Goal: Transaction & Acquisition: Purchase product/service

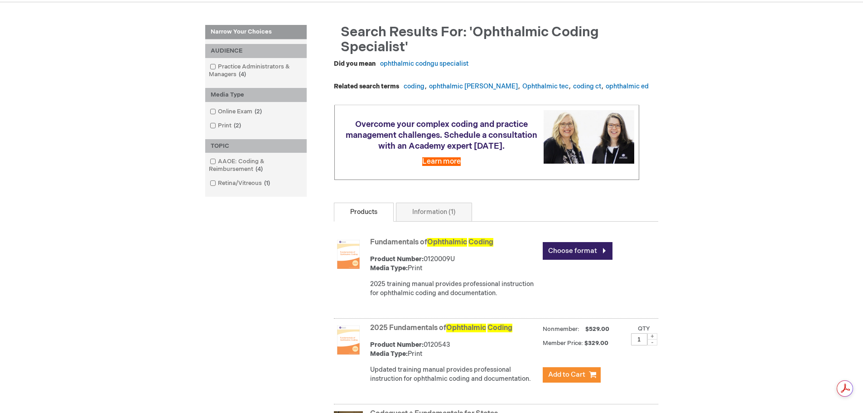
scroll to position [110, 0]
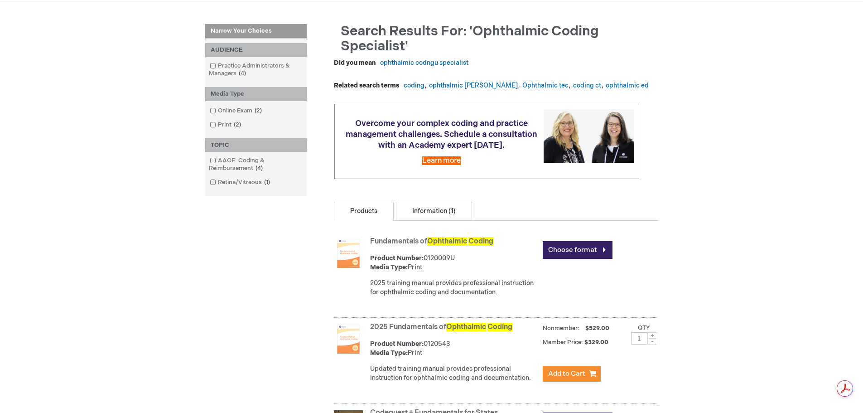
click at [437, 216] on link "Information (1)" at bounding box center [434, 211] width 76 height 19
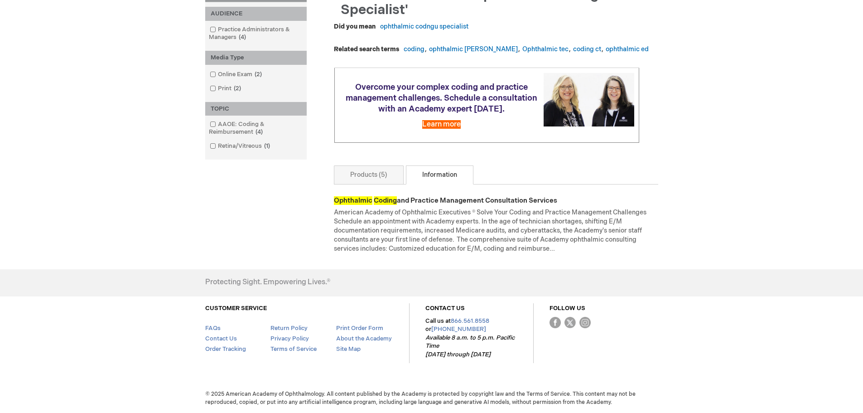
scroll to position [155, 0]
click at [352, 173] on link "Products (5)" at bounding box center [369, 174] width 70 height 19
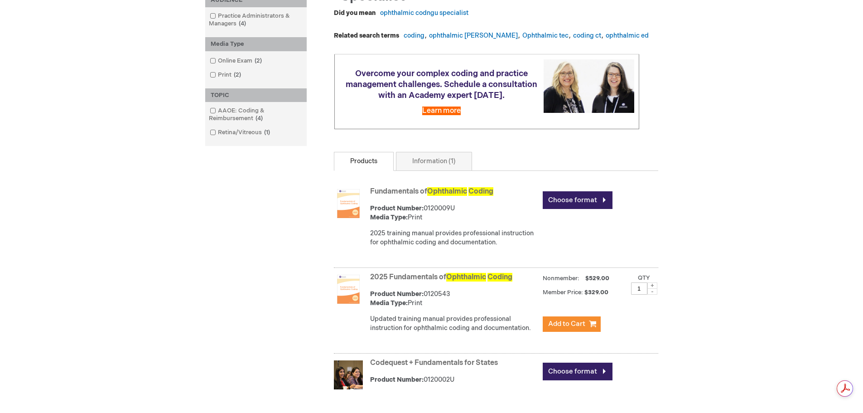
scroll to position [181, 0]
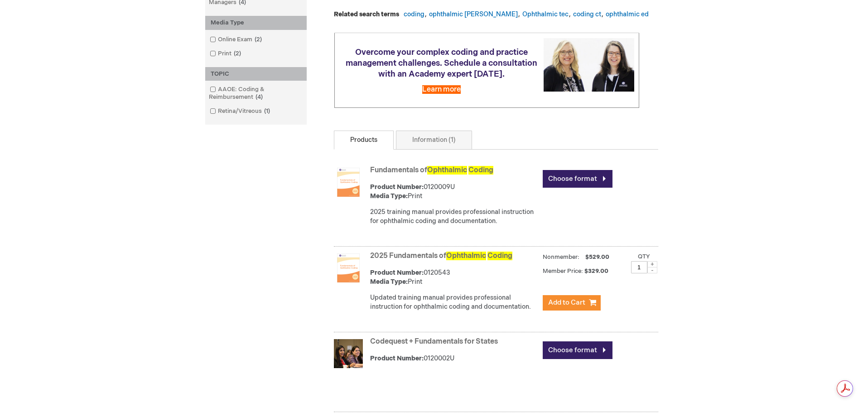
click at [405, 260] on link "2025 Fundamentals of Ophthalmic Coding" at bounding box center [441, 255] width 142 height 9
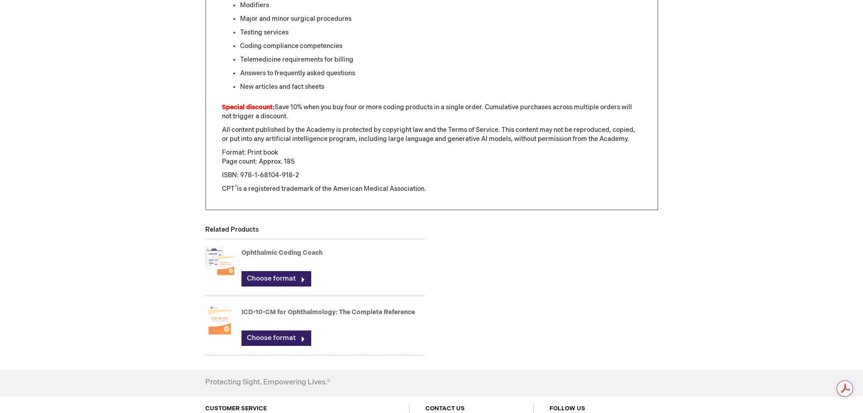
scroll to position [634, 0]
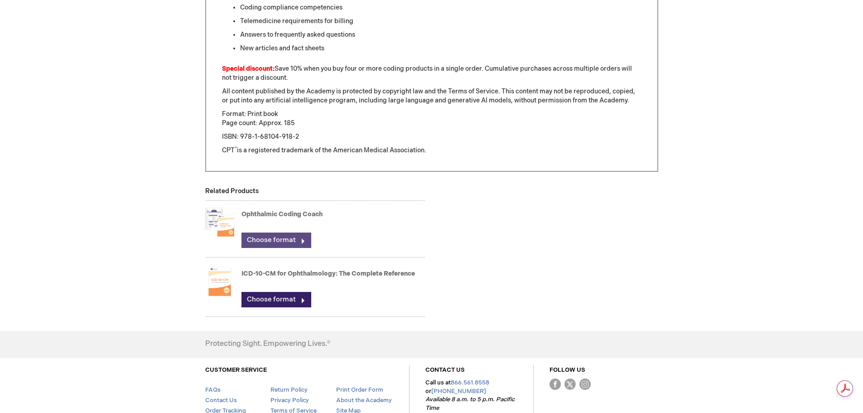
click at [293, 236] on link "Choose format" at bounding box center [276, 239] width 70 height 15
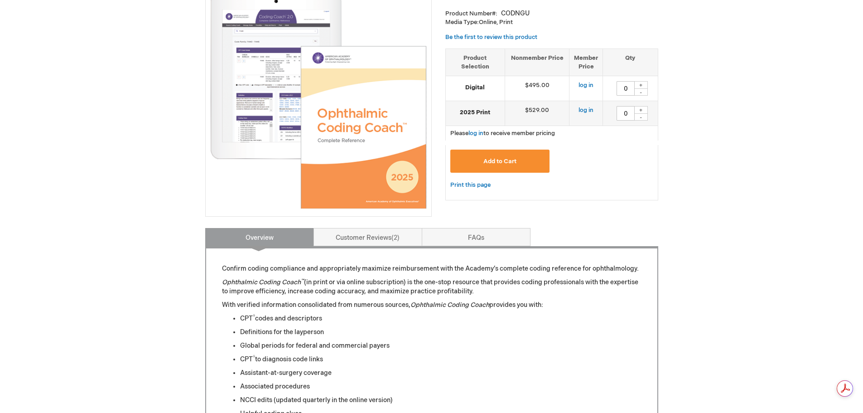
scroll to position [136, 0]
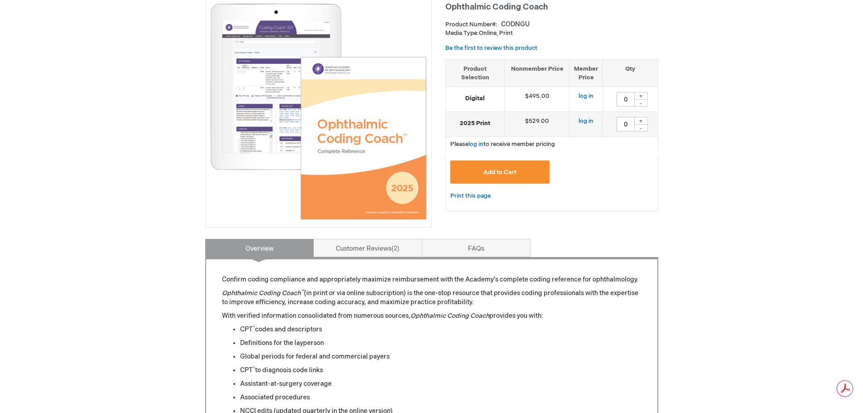
click at [535, 120] on td "$529.00" at bounding box center [537, 124] width 65 height 25
click at [587, 120] on link "log in" at bounding box center [585, 120] width 15 height 7
click at [388, 173] on img at bounding box center [318, 111] width 217 height 217
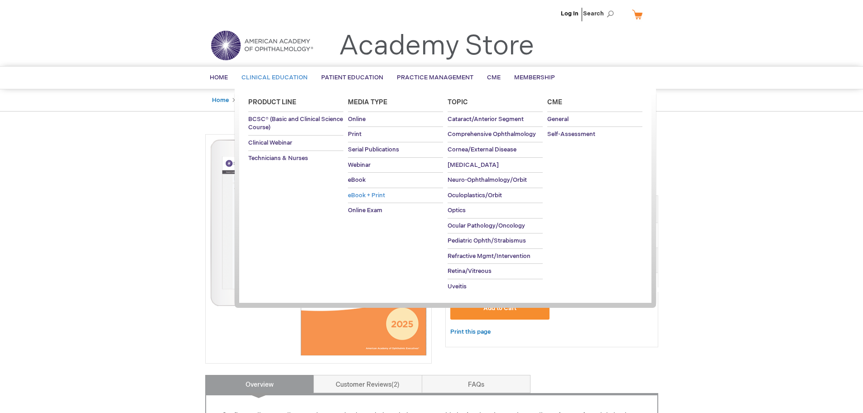
click at [361, 198] on span "eBook + Print" at bounding box center [366, 195] width 37 height 7
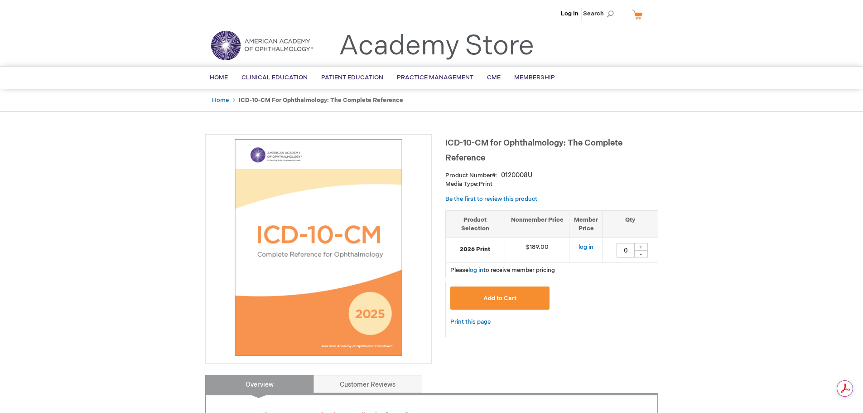
drag, startPoint x: 718, startPoint y: 312, endPoint x: 731, endPoint y: 313, distance: 13.2
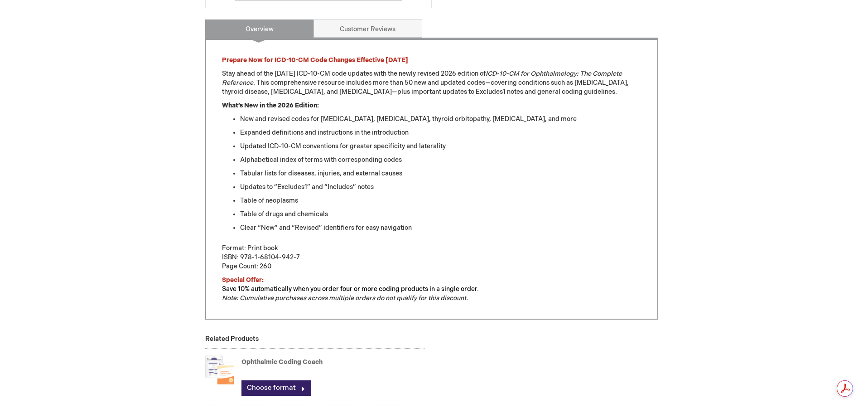
scroll to position [362, 0]
